Goal: Task Accomplishment & Management: Manage account settings

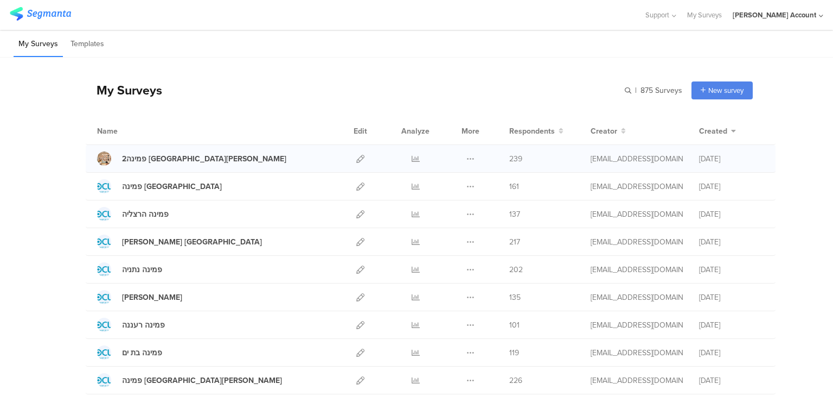
scroll to position [87, 0]
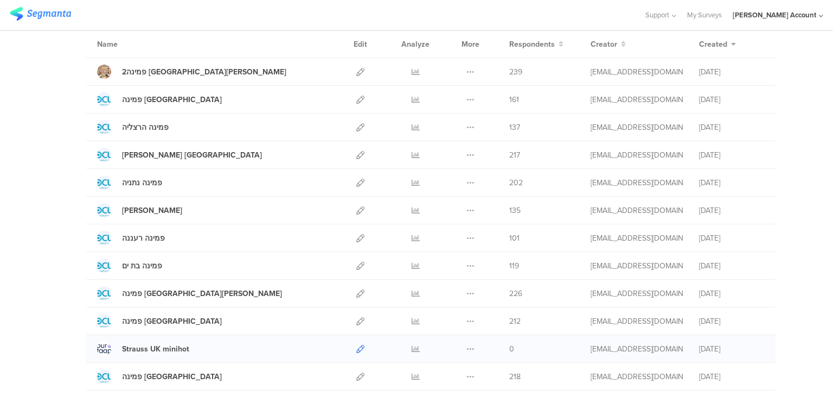
click at [356, 347] on icon at bounding box center [360, 349] width 8 height 8
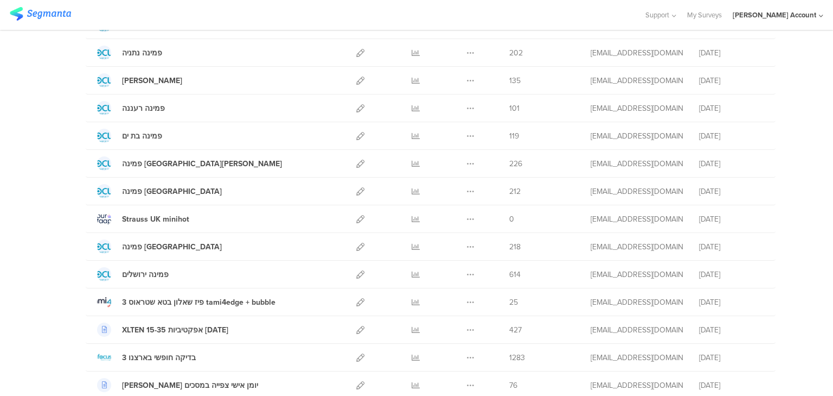
scroll to position [217, 0]
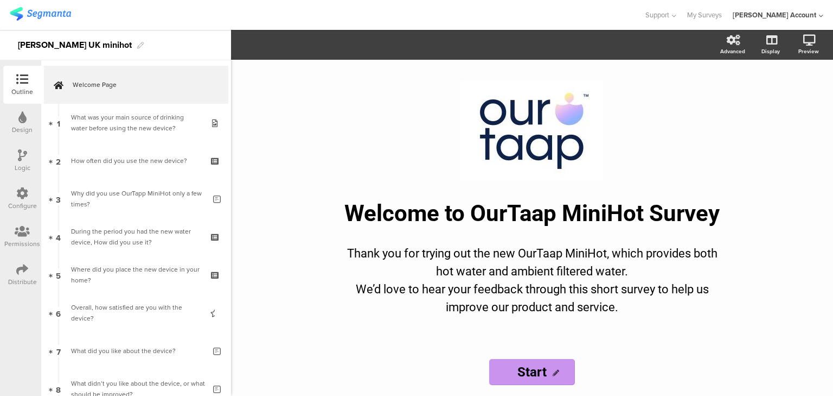
click at [18, 275] on div at bounding box center [22, 270] width 12 height 14
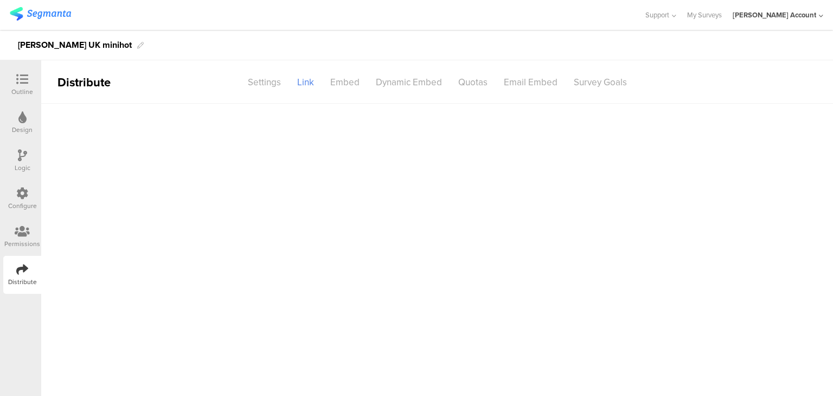
click at [22, 240] on div "Permissions" at bounding box center [22, 244] width 36 height 10
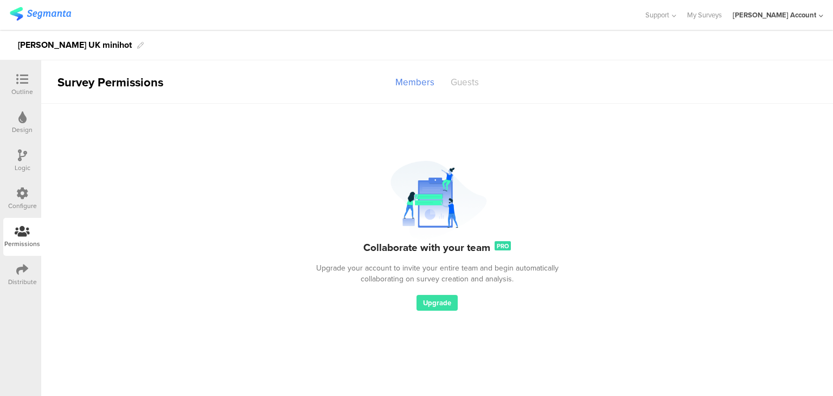
click at [462, 80] on div "Guests" at bounding box center [465, 82] width 44 height 19
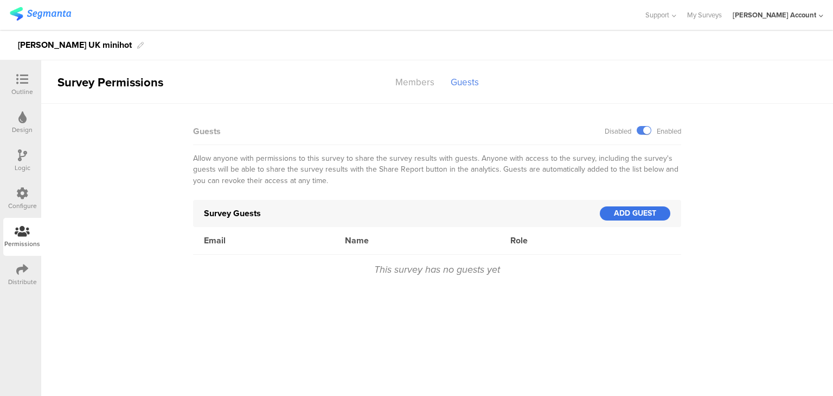
click at [619, 214] on div "ADD GUEST" at bounding box center [635, 213] width 71 height 14
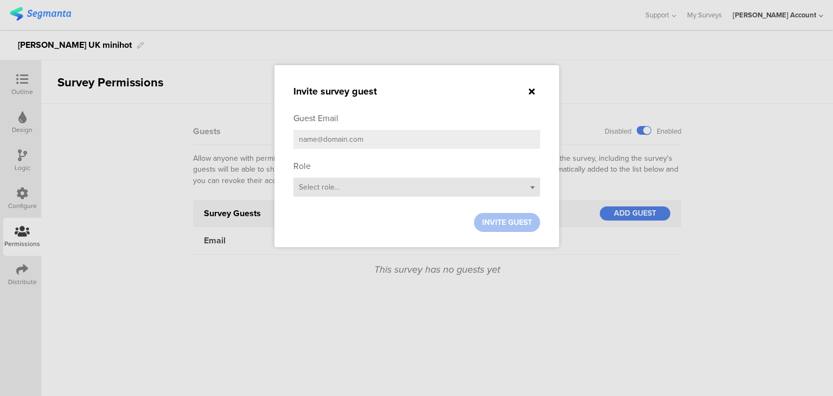
click at [317, 188] on span "Select role..." at bounding box center [319, 186] width 41 height 11
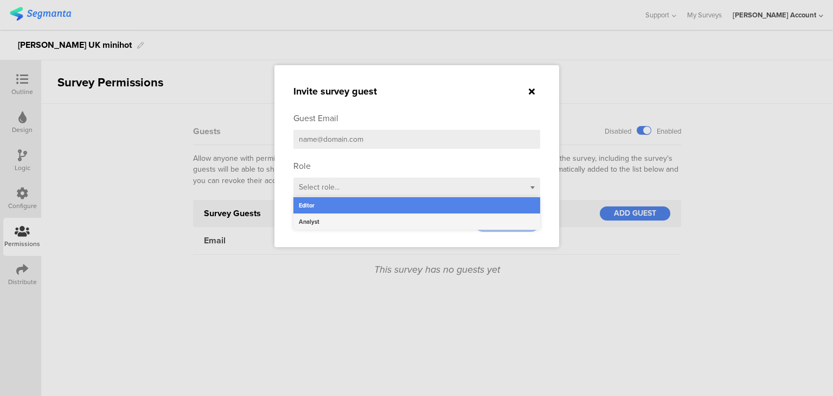
click at [319, 222] on div "Analyst" at bounding box center [417, 221] width 247 height 16
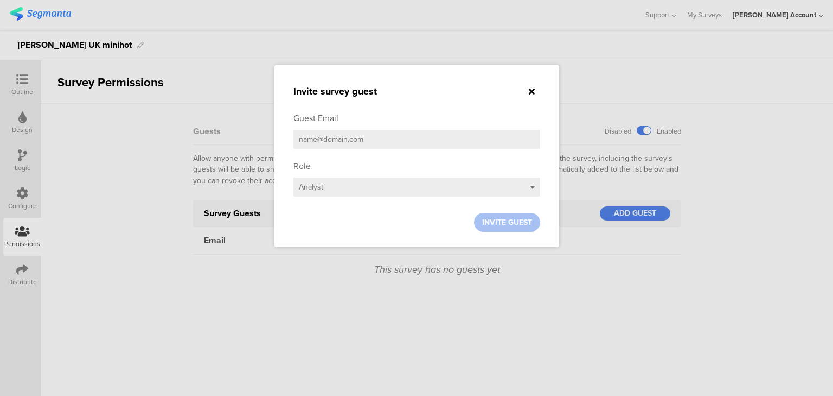
click at [320, 144] on input "email" at bounding box center [417, 139] width 247 height 19
paste input "ranit.kolikant@strauss-water.com"
type input "ranit.kolikant@strauss-water.com"
click at [488, 222] on span "INVITE GUEST" at bounding box center [507, 221] width 50 height 11
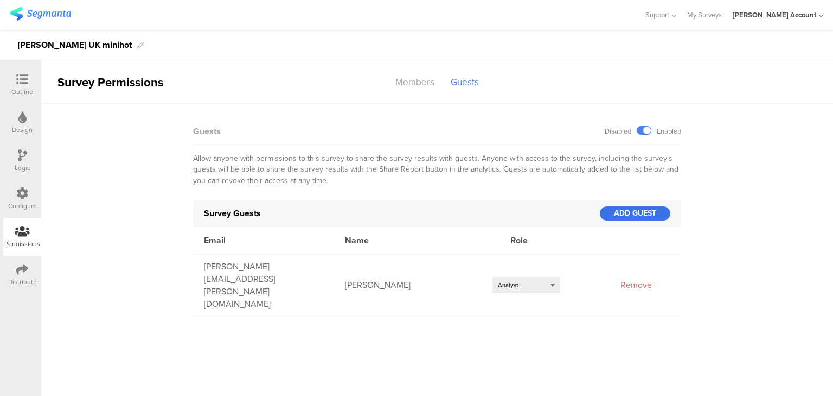
click at [610, 213] on div "ADD GUEST" at bounding box center [635, 213] width 71 height 14
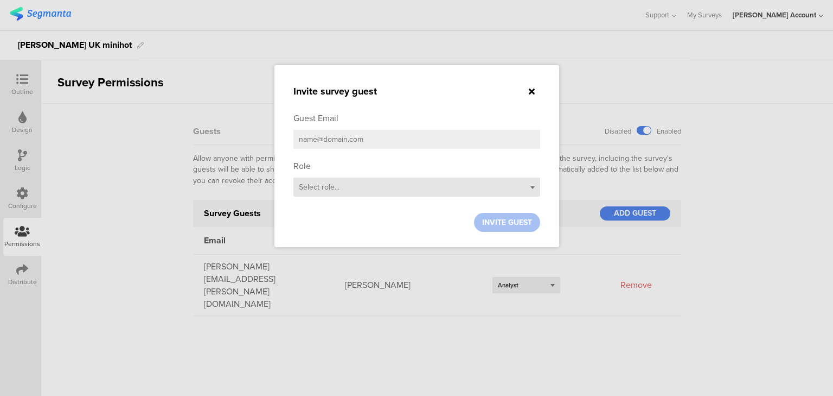
click at [371, 189] on div "Select role..." at bounding box center [417, 186] width 247 height 19
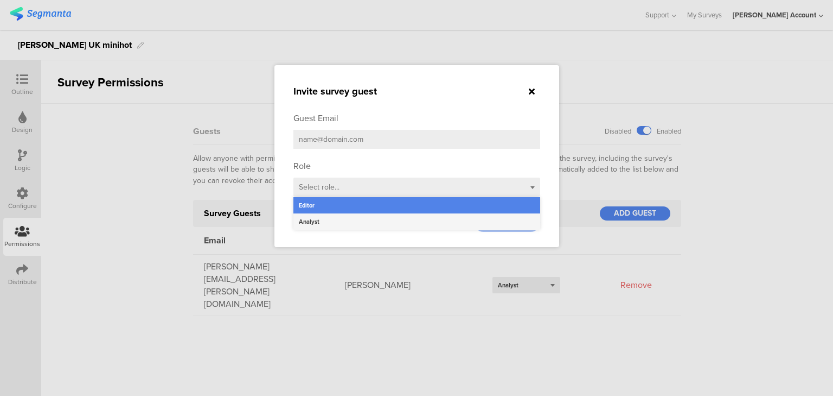
click at [375, 221] on div "Analyst" at bounding box center [417, 221] width 247 height 16
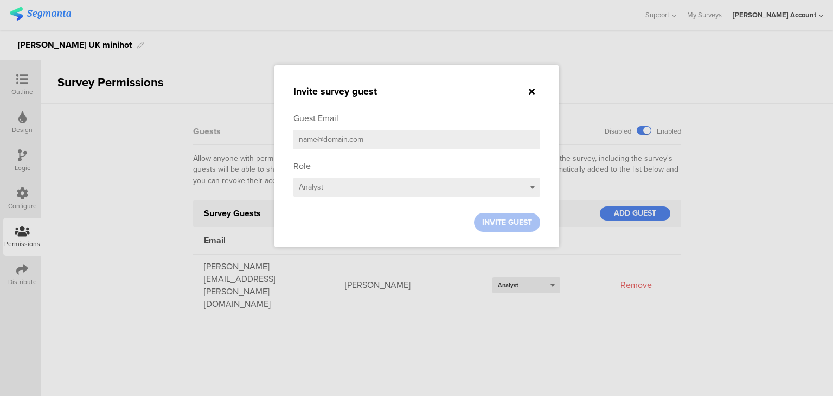
click at [350, 133] on input "email" at bounding box center [417, 139] width 247 height 19
click at [364, 186] on div "Select role... Analyst" at bounding box center [417, 186] width 247 height 19
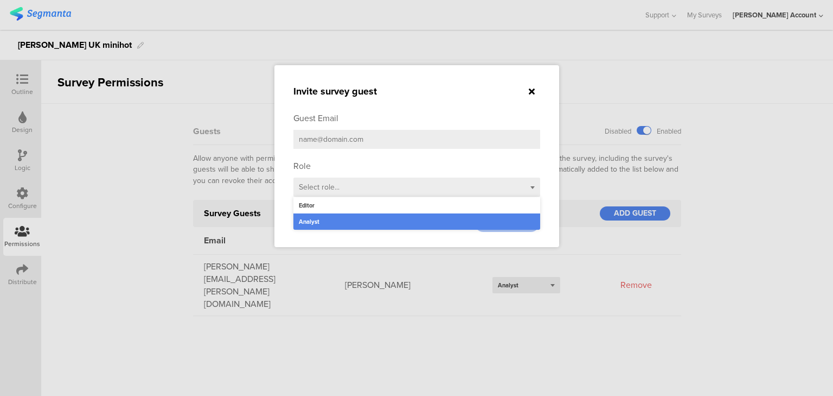
click at [364, 221] on div "Analyst" at bounding box center [417, 221] width 247 height 16
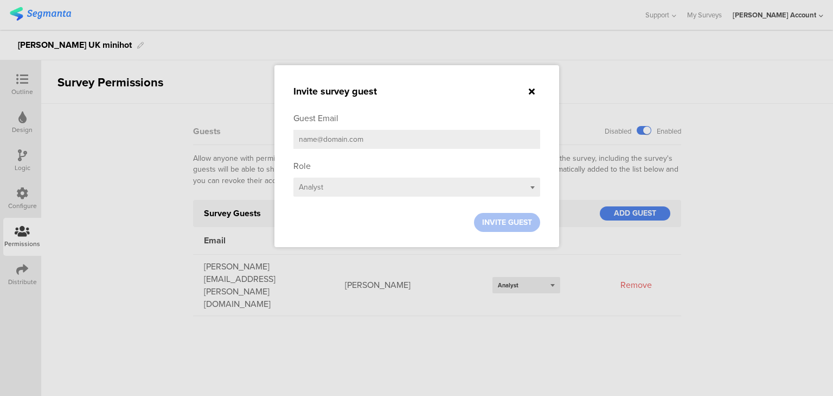
click at [358, 141] on input "email" at bounding box center [417, 139] width 247 height 19
paste input "natti.eder@strauss-water.com"
type input "natti.eder@strauss-water.com"
click at [490, 223] on span "INVITE GUEST" at bounding box center [507, 221] width 50 height 11
